Goal: Check status: Check status

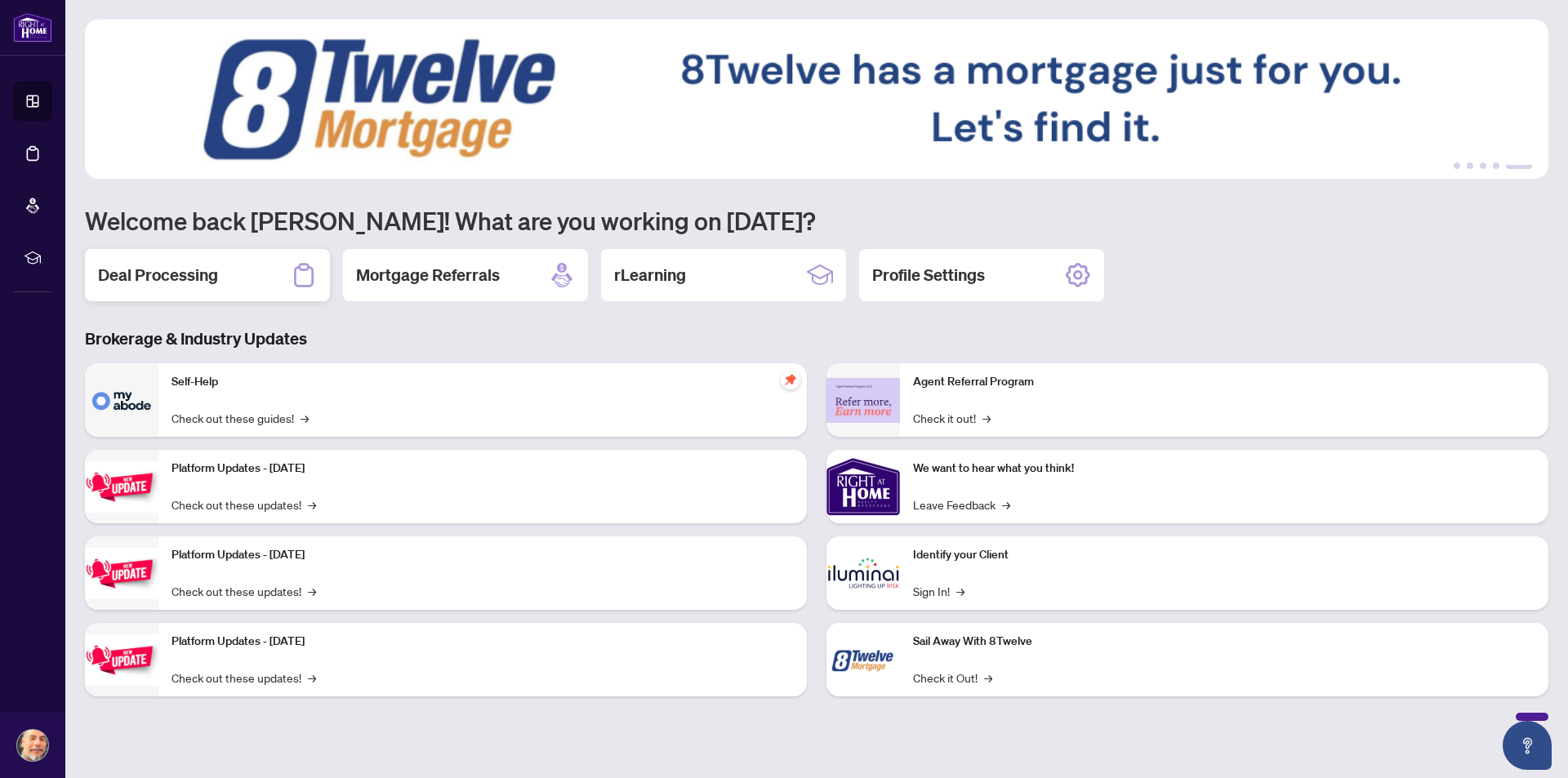
click at [176, 290] on div "Deal Processing" at bounding box center [207, 275] width 245 height 52
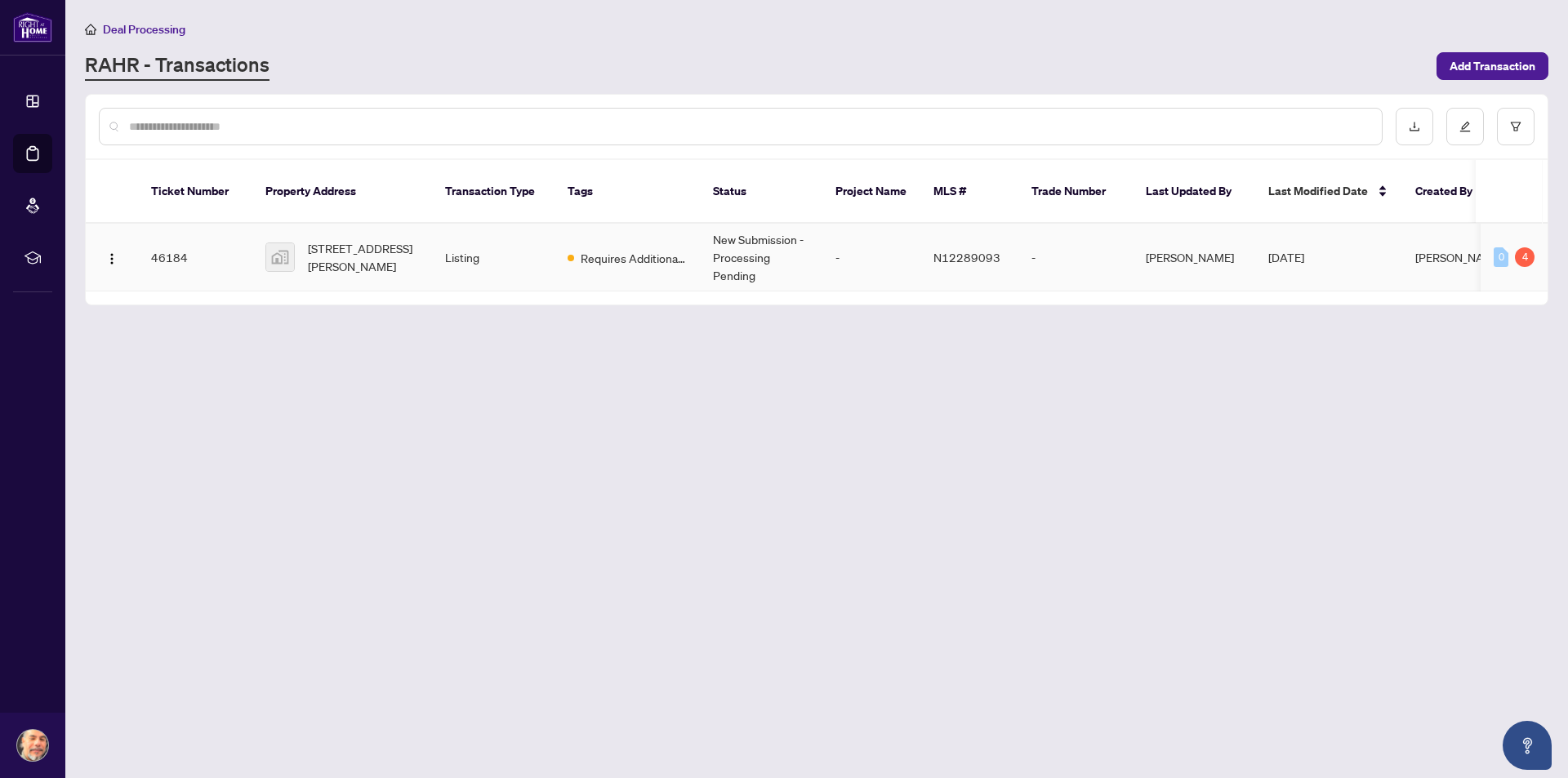
click at [1353, 231] on td "[DATE]" at bounding box center [1328, 257] width 147 height 68
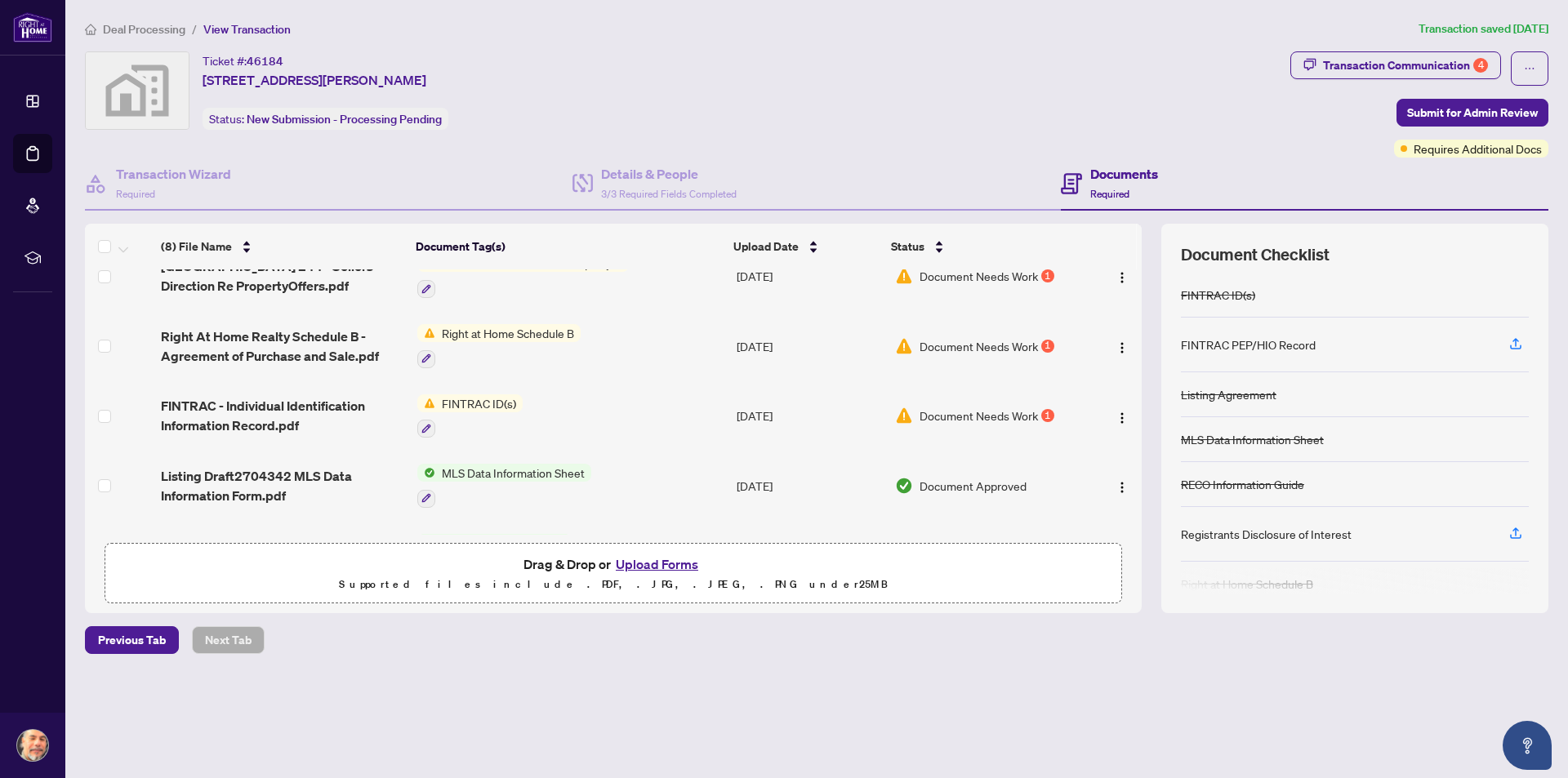
scroll to position [297, 0]
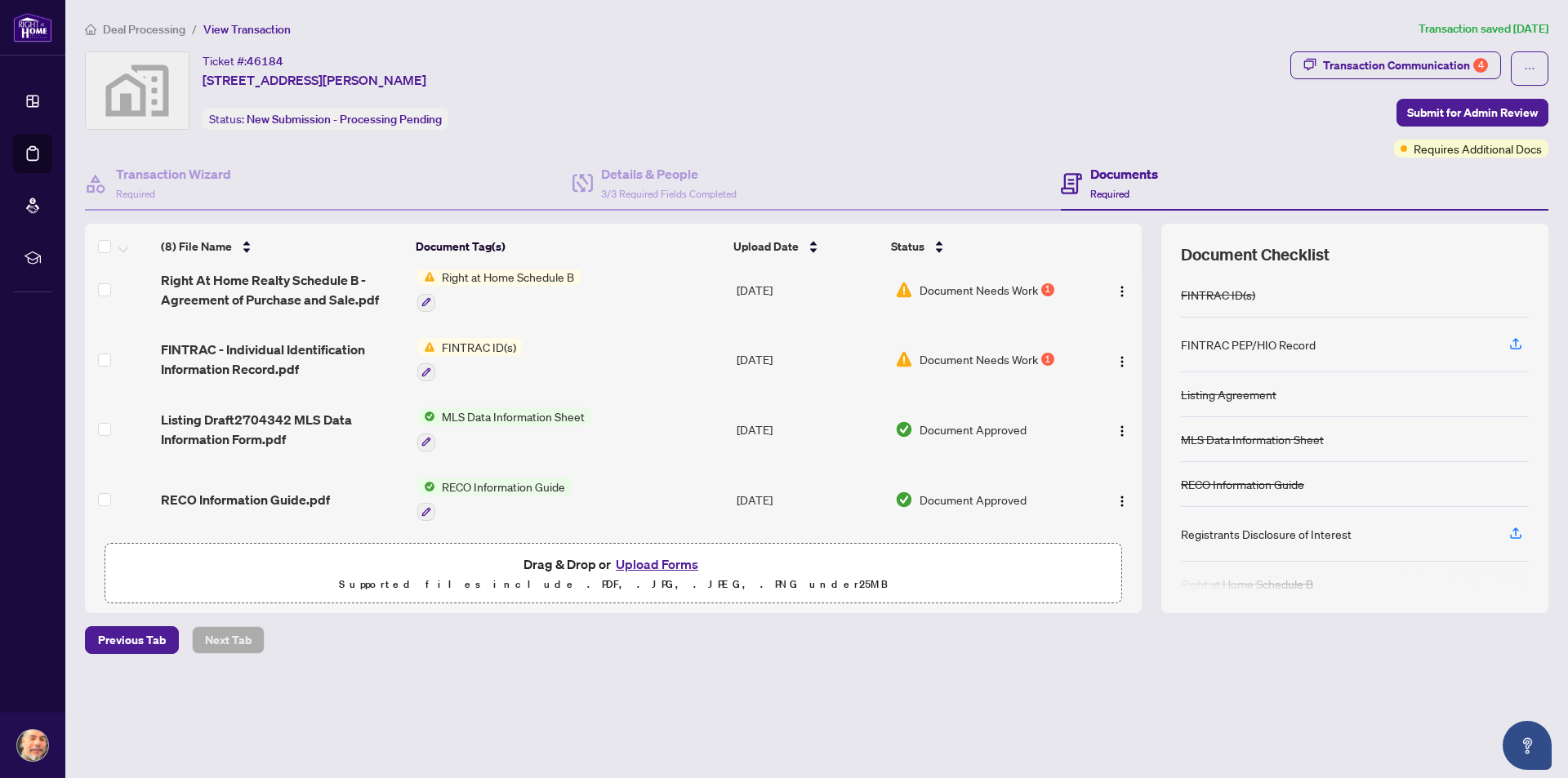
click at [982, 361] on span "Document Needs Work" at bounding box center [979, 358] width 119 height 18
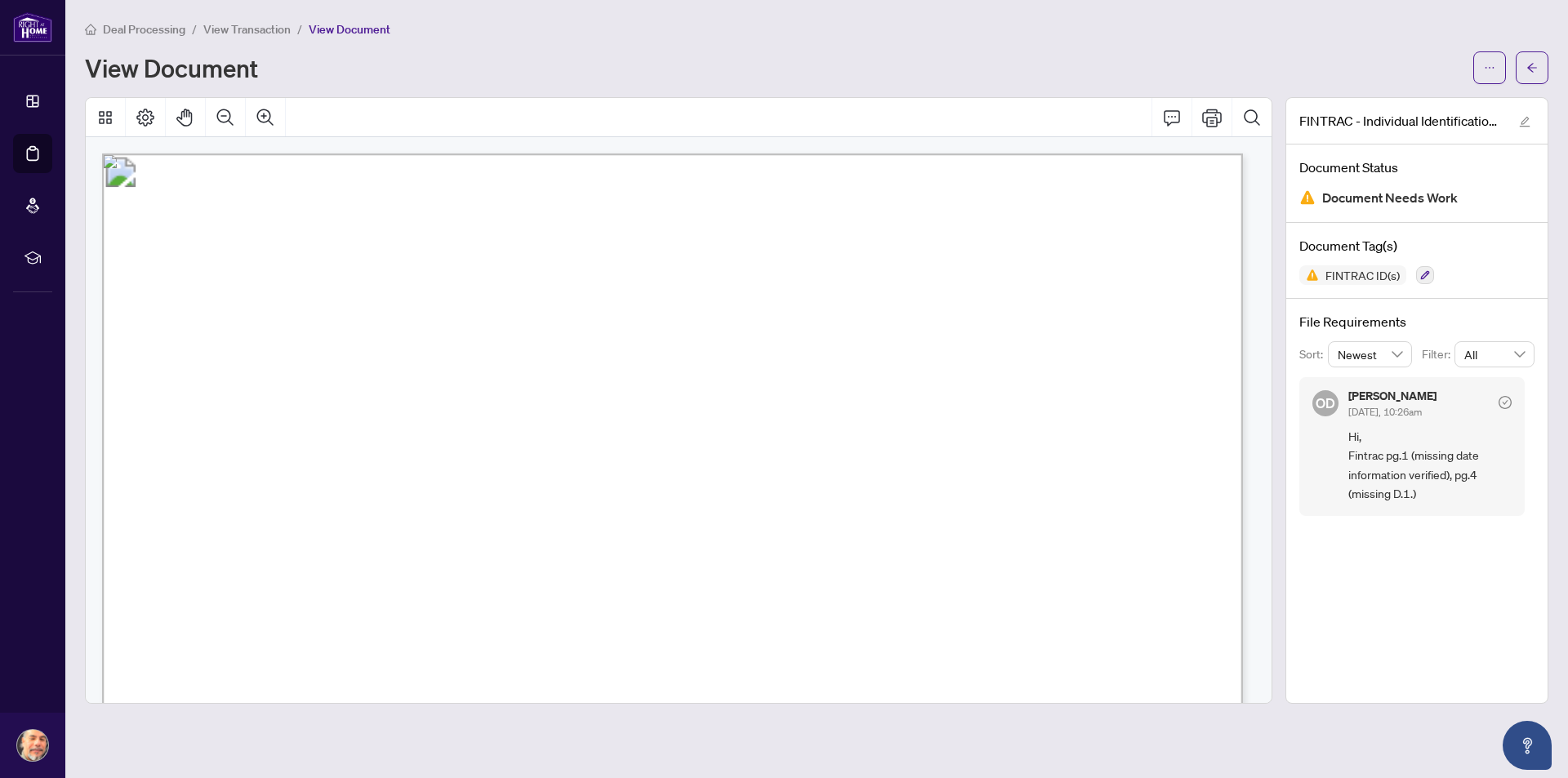
drag, startPoint x: 1109, startPoint y: 425, endPoint x: 1021, endPoint y: 416, distance: 88.5
type input "****"
click at [1505, 403] on icon "check-circle" at bounding box center [1505, 402] width 6 height 5
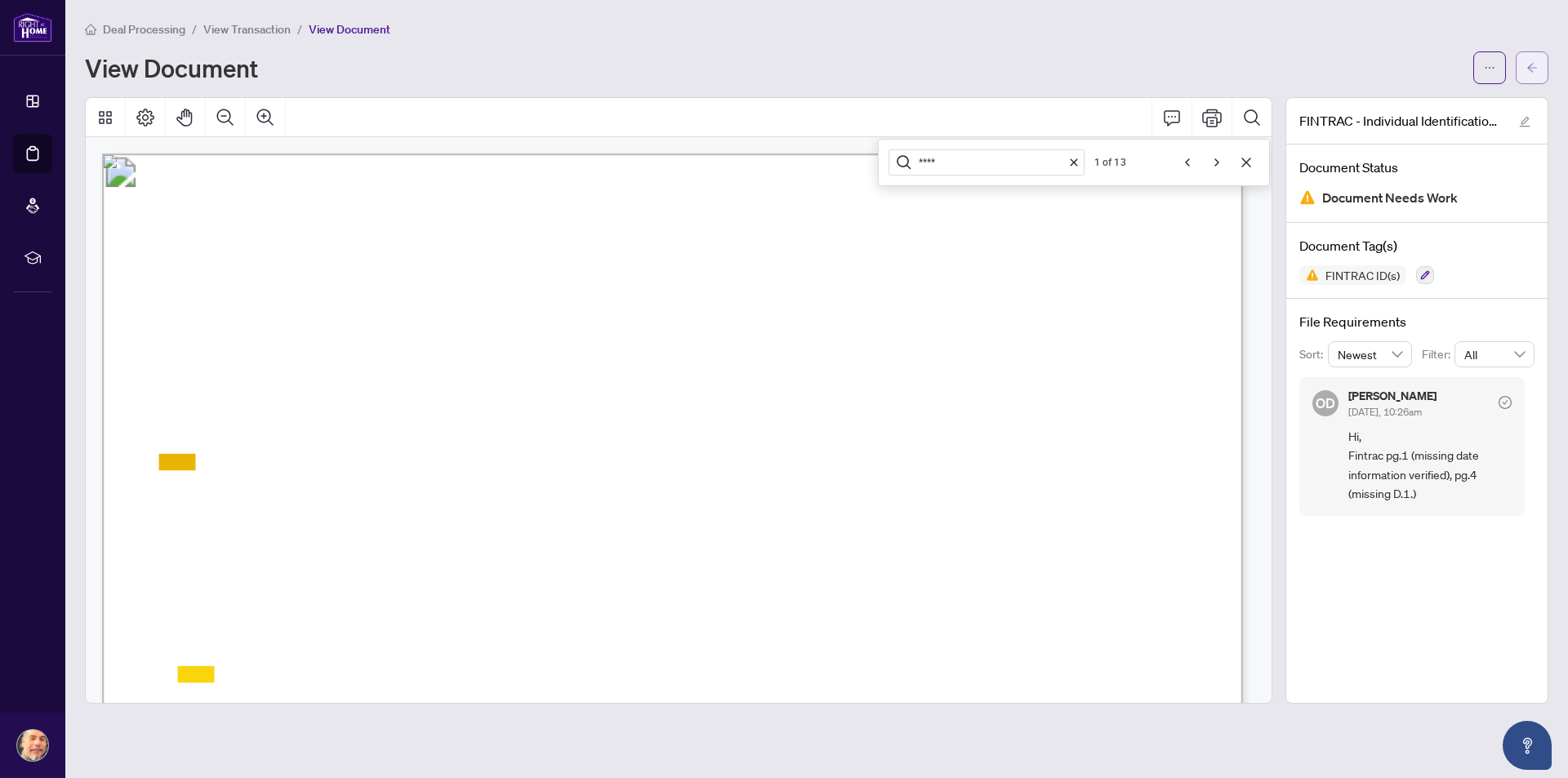
click at [1532, 78] on span "button" at bounding box center [1532, 68] width 11 height 26
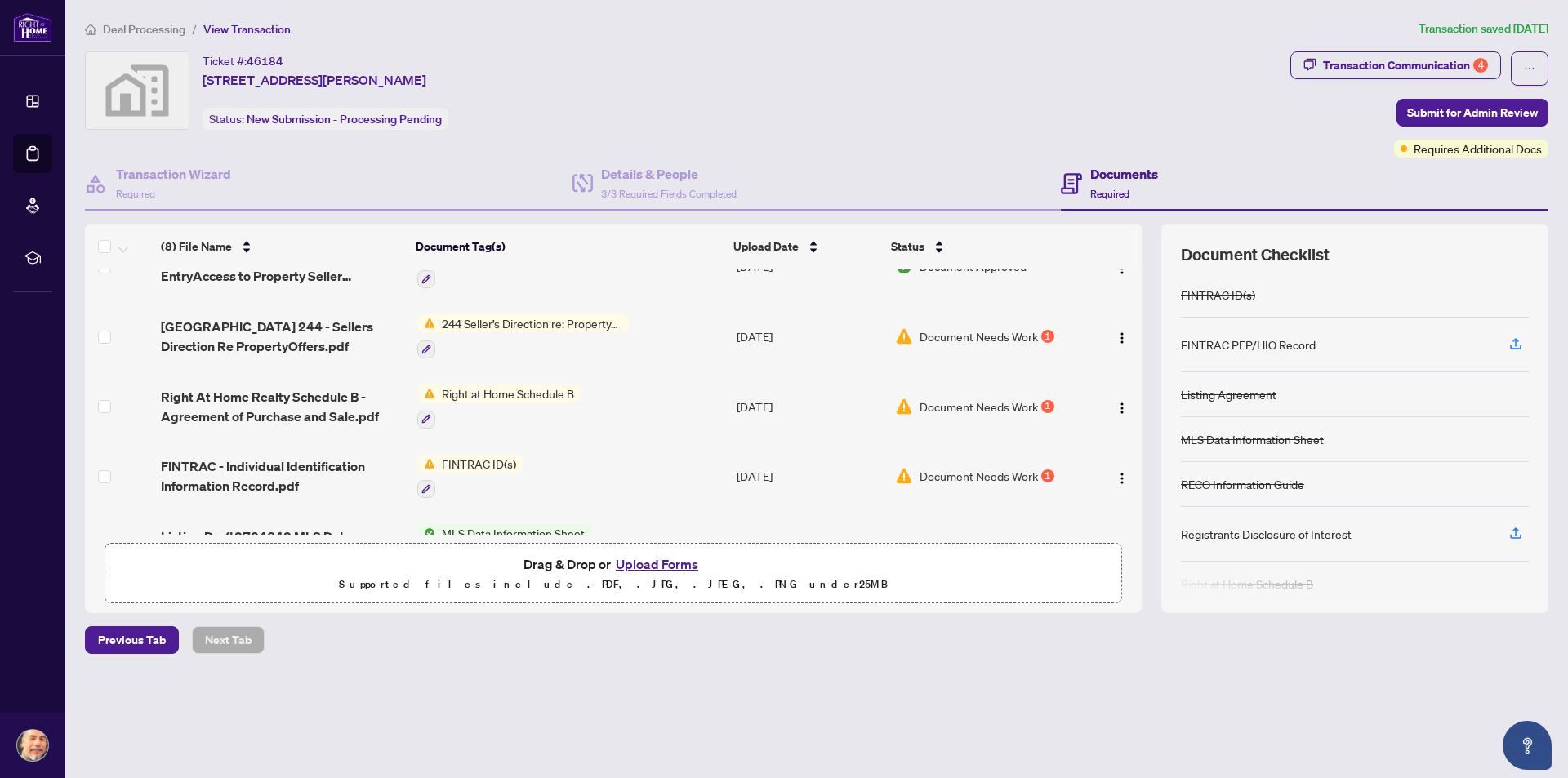
scroll to position [297, 0]
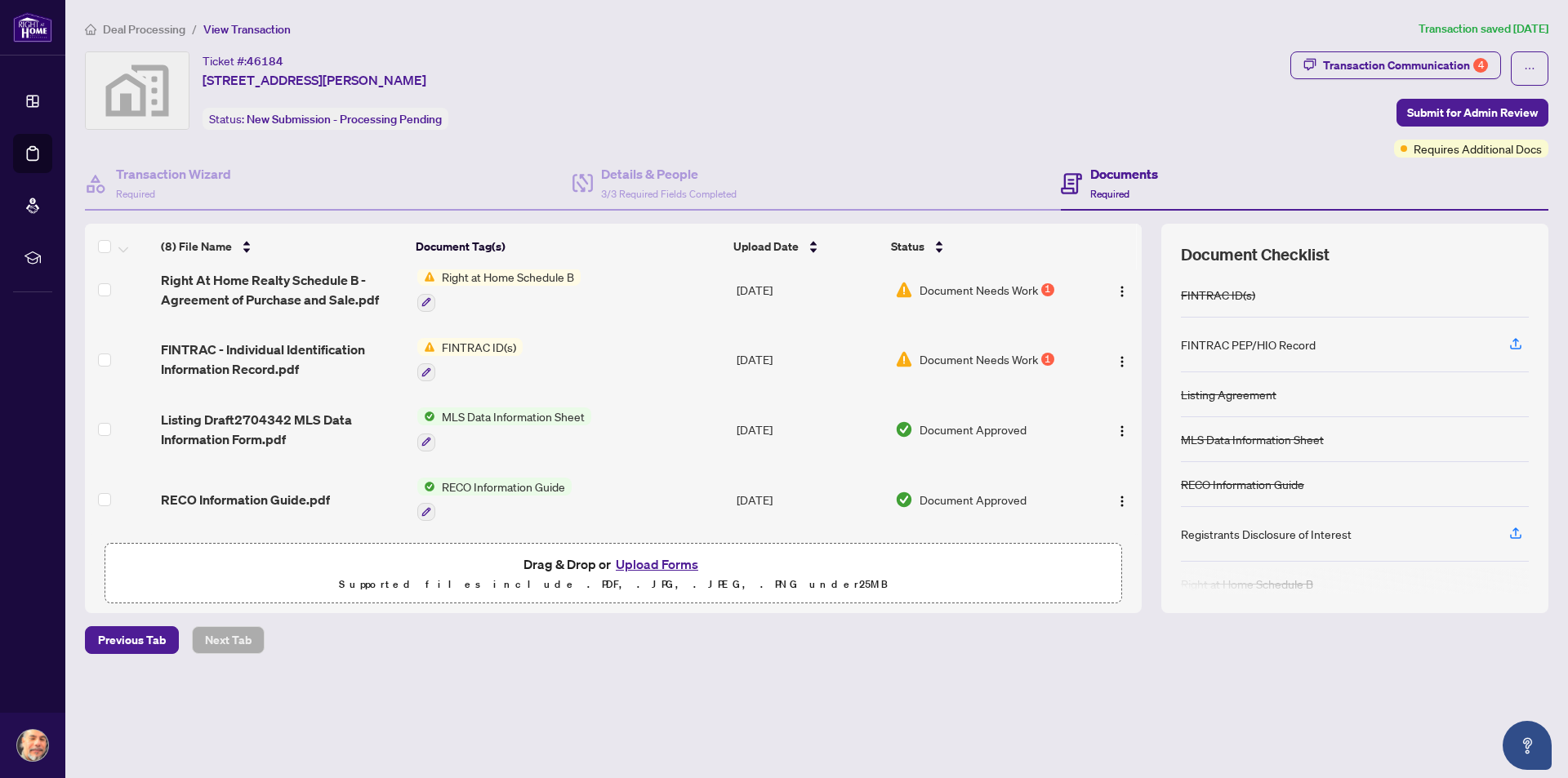
click at [969, 282] on span "Document Needs Work" at bounding box center [979, 289] width 119 height 18
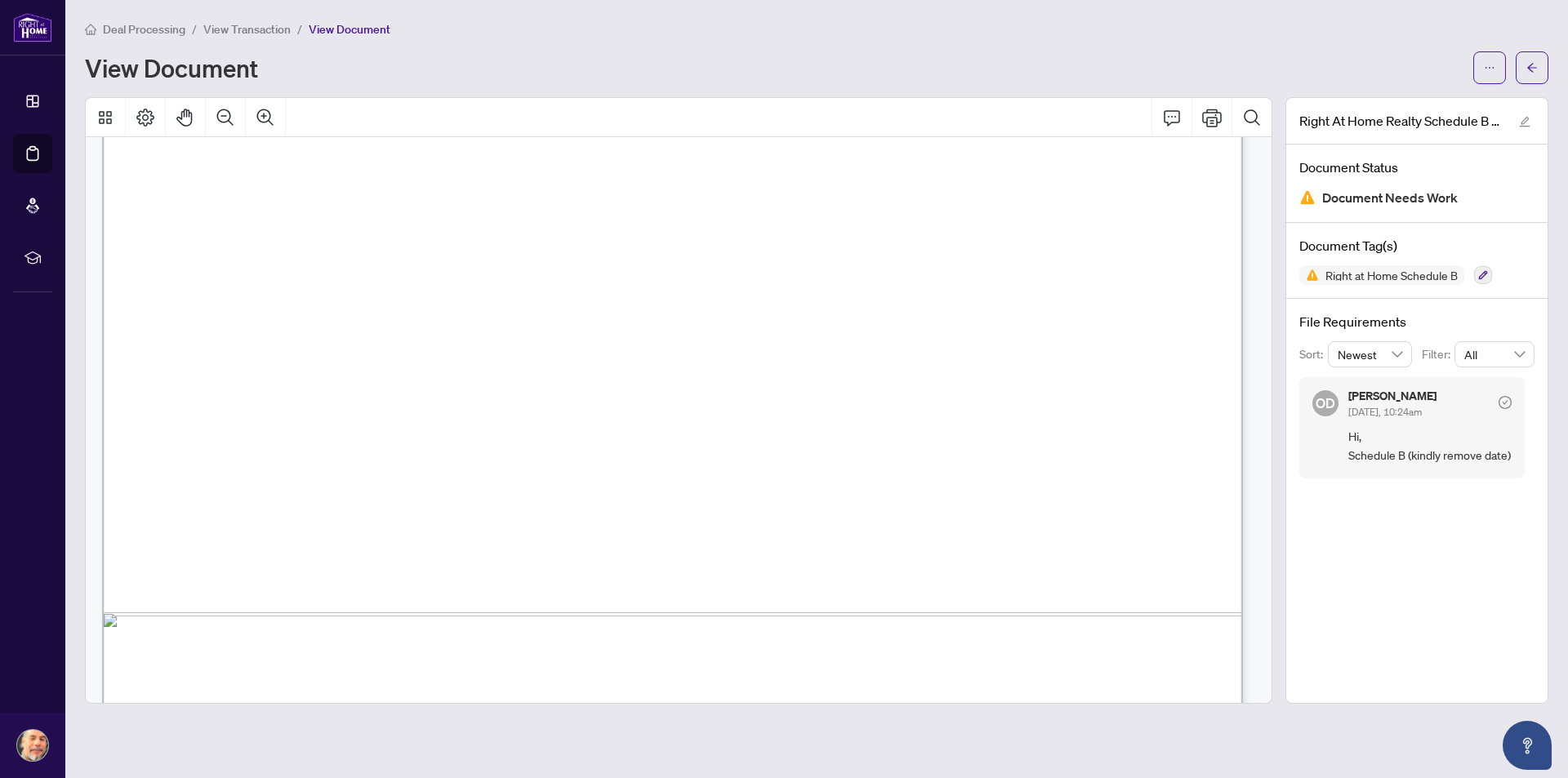
scroll to position [943, 0]
